Goal: Answer question/provide support: Answer question/provide support

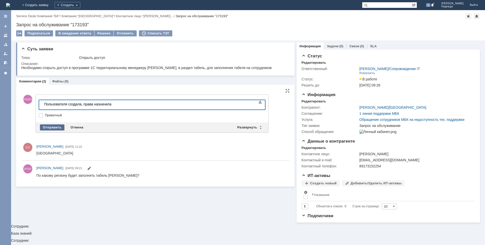
click at [52, 126] on div "Отправить" at bounding box center [52, 127] width 24 height 6
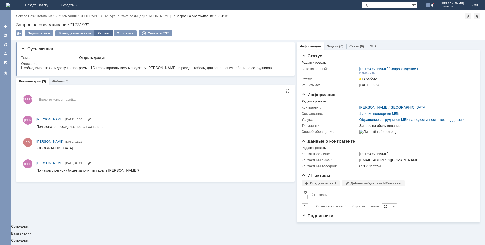
click at [97, 34] on div "Решено" at bounding box center [103, 33] width 19 height 6
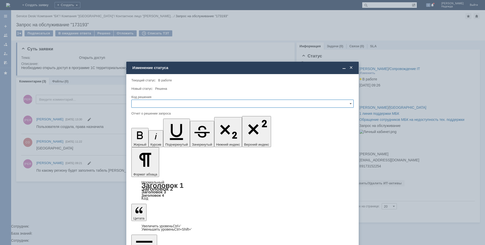
click at [148, 102] on input "text" at bounding box center [242, 103] width 222 height 8
click at [148, 137] on span "Решено" at bounding box center [243, 138] width 216 height 4
type input "Решено"
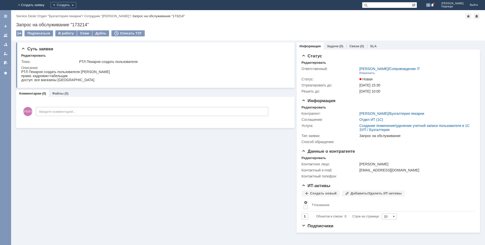
click at [93, 22] on div "Запрос на обслуживание "173214"" at bounding box center [247, 24] width 463 height 5
drag, startPoint x: 92, startPoint y: 24, endPoint x: 18, endPoint y: 24, distance: 74.7
click at [15, 25] on div "Назад | Service Desk / Отдел "Бухгалтерия пекарни" / Сотрудник "Ковалева Татьян…" at bounding box center [248, 25] width 474 height 30
copy div "Запрос на обслуживание "173214""
click at [21, 71] on div "Суть заявки Редактировать Тема: РТЛ Пекарня создать пользователя Описание:" at bounding box center [155, 64] width 278 height 45
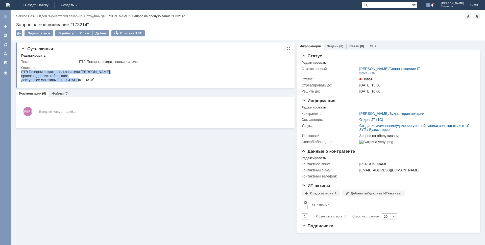
drag, startPoint x: 78, startPoint y: 80, endPoint x: 17, endPoint y: 73, distance: 61.2
click at [21, 73] on html "РТЛ Пекарня создать пользователя Брайловская Наталья Васильевна права: кадровик…" at bounding box center [154, 76] width 266 height 12
copy body "РТЛ Пекарня создать пользователя Брайловская Наталья Васильевна права: кадровик…"
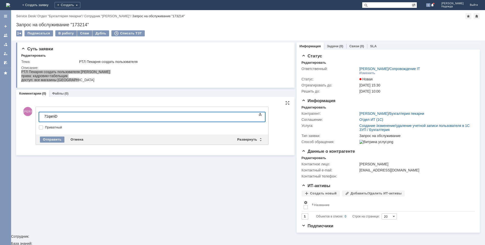
scroll to position [30, 3]
drag, startPoint x: 62, startPoint y: 116, endPoint x: 41, endPoint y: 115, distance: 21.0
click at [42, 115] on html "71qaniD 71qaniD" at bounding box center [80, 116] width 76 height 9
copy div "71qaniD"
click at [68, 116] on div "71qaniD" at bounding box center [80, 116] width 72 height 4
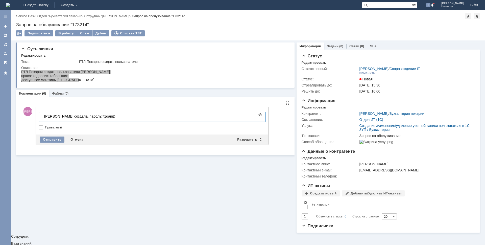
click at [116, 118] on div "Пользователя создала, пароль: 71qaniD" at bounding box center [80, 116] width 72 height 4
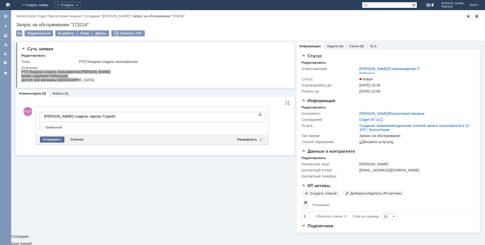
click at [51, 139] on div "Отправить" at bounding box center [52, 139] width 24 height 6
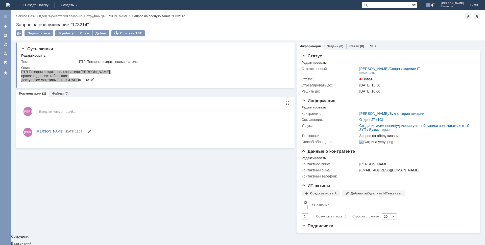
scroll to position [0, 0]
click at [63, 34] on div "В работу" at bounding box center [65, 33] width 21 height 6
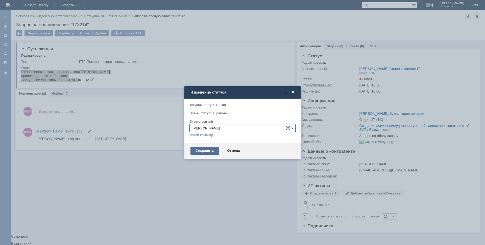
click at [207, 150] on div "Сохранить" at bounding box center [204, 150] width 29 height 8
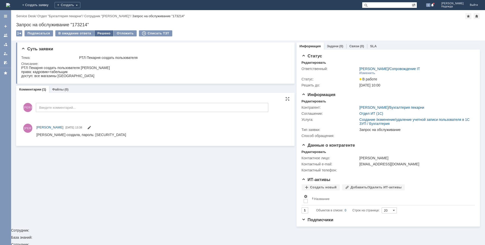
click at [99, 33] on div "Решено" at bounding box center [103, 33] width 19 height 6
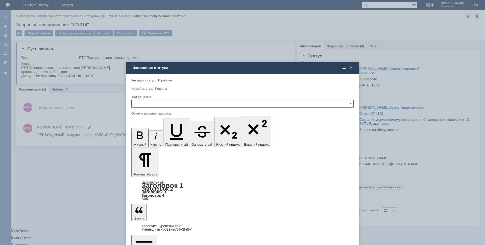
click at [144, 104] on input "text" at bounding box center [242, 103] width 222 height 8
click at [146, 138] on span "Решено" at bounding box center [243, 138] width 216 height 4
type input "Решено"
